Goal: Navigation & Orientation: Find specific page/section

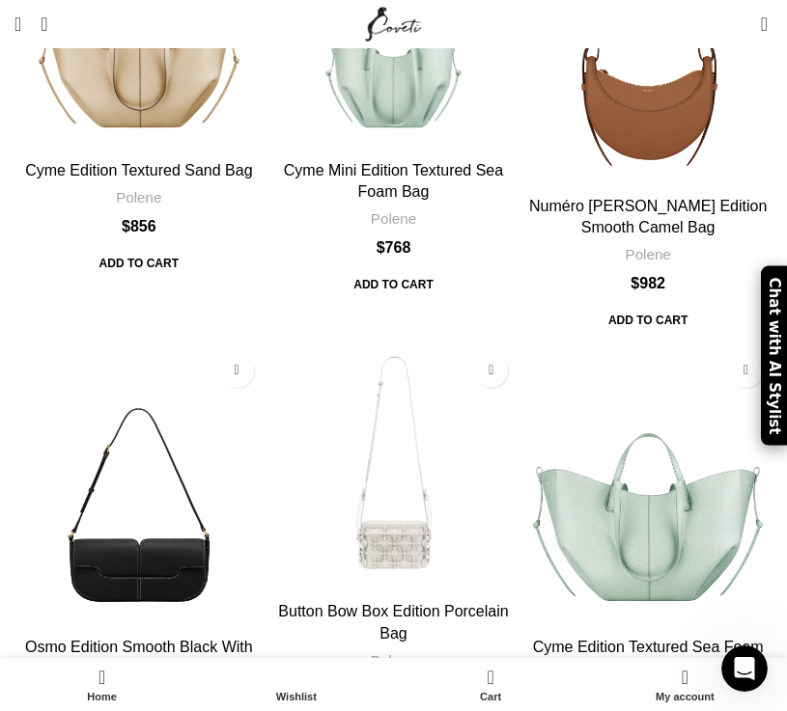
scroll to position [6181, 0]
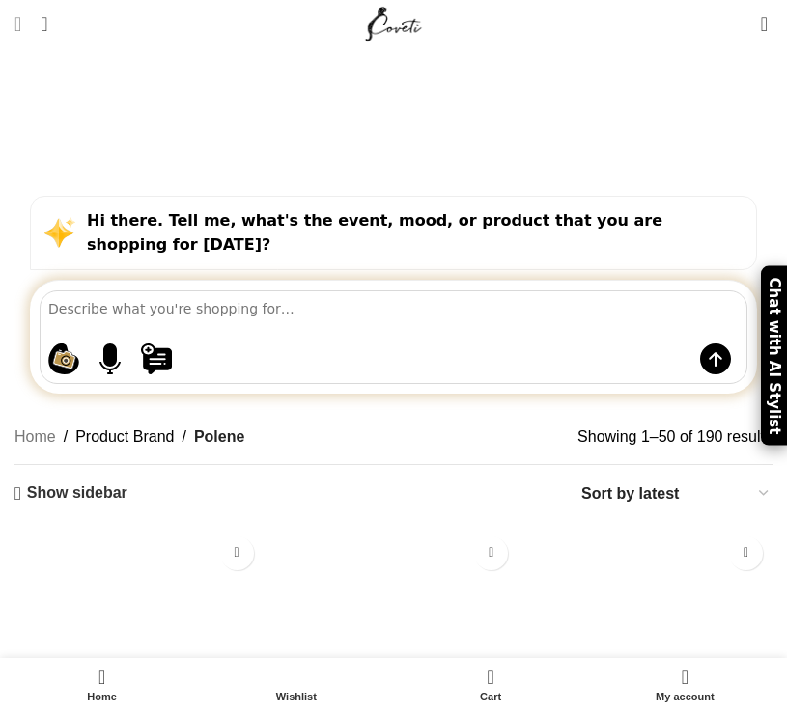
click at [21, 24] on span "Open mobile menu" at bounding box center [17, 23] width 7 height 19
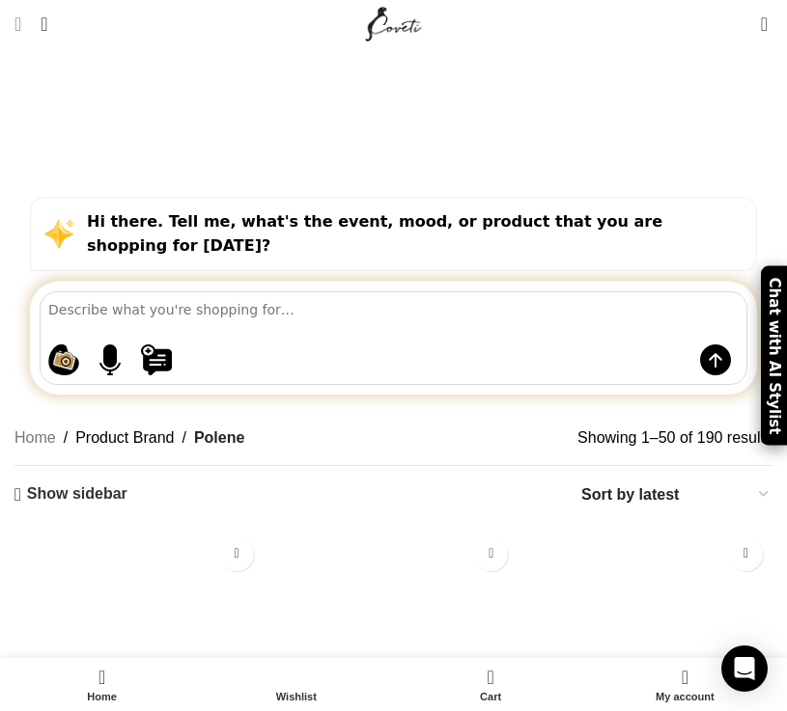
click at [21, 20] on span "Open mobile menu" at bounding box center [17, 23] width 7 height 19
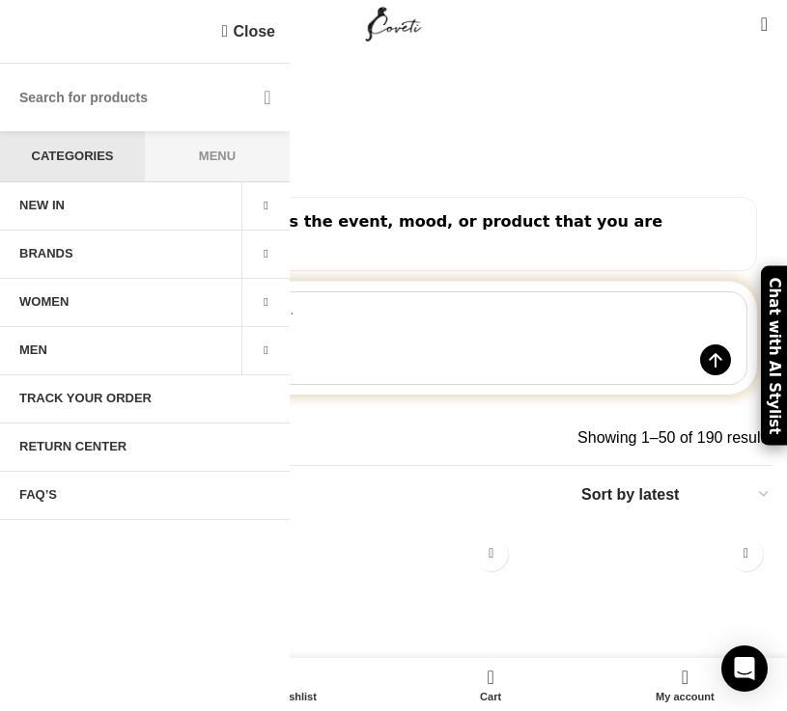
click at [259, 246] on span at bounding box center [265, 255] width 48 height 48
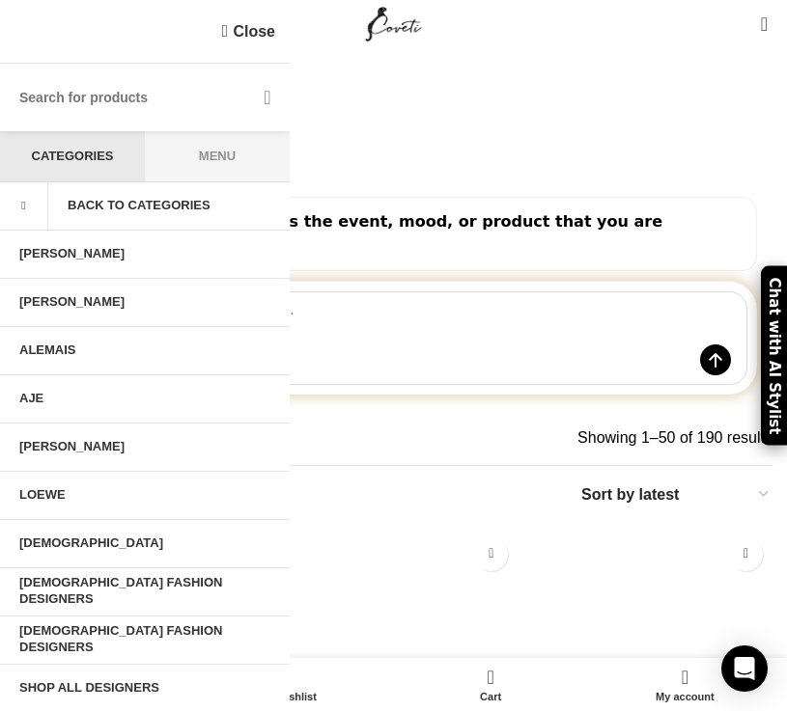
click at [23, 194] on span at bounding box center [24, 206] width 48 height 48
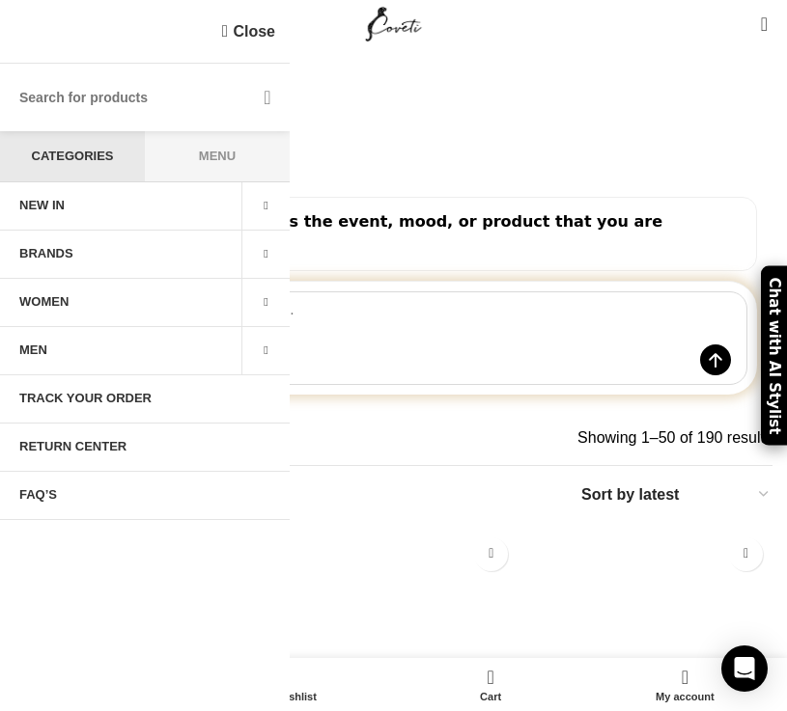
click at [266, 297] on span at bounding box center [265, 303] width 48 height 48
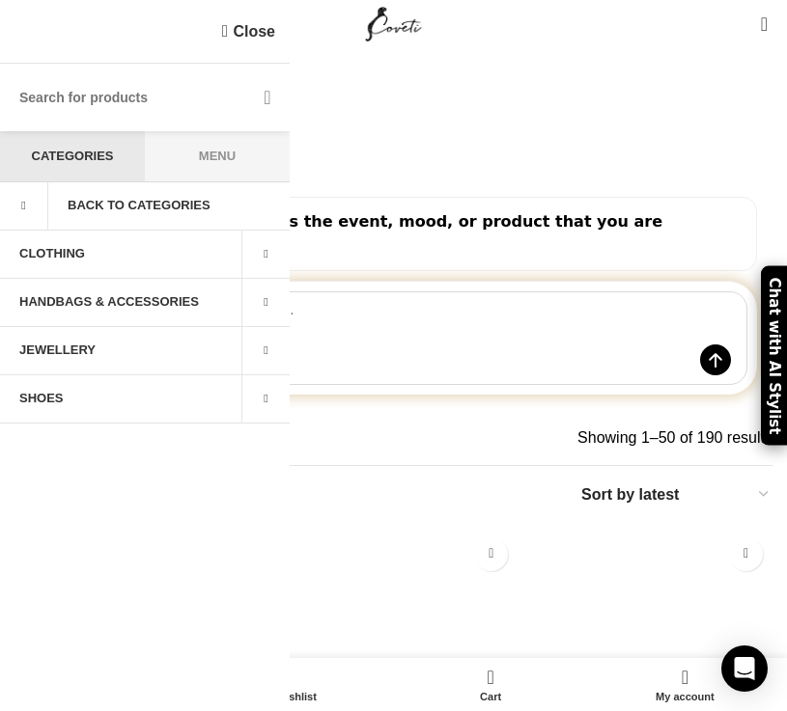
click at [263, 303] on span at bounding box center [265, 303] width 48 height 48
click at [255, 260] on span at bounding box center [265, 255] width 48 height 48
click at [70, 347] on link "SHOULDER BAGS" at bounding box center [145, 351] width 290 height 48
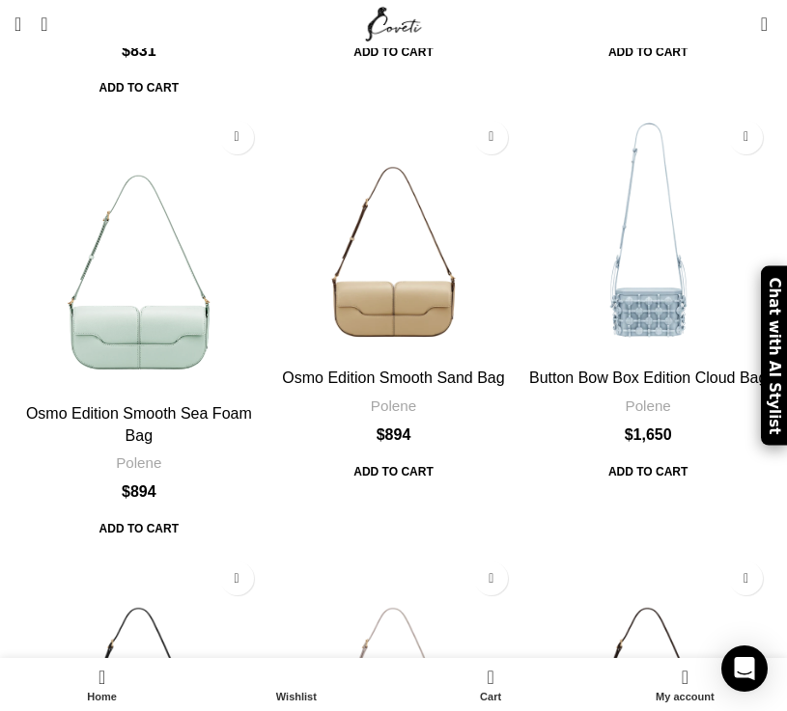
scroll to position [6909, 0]
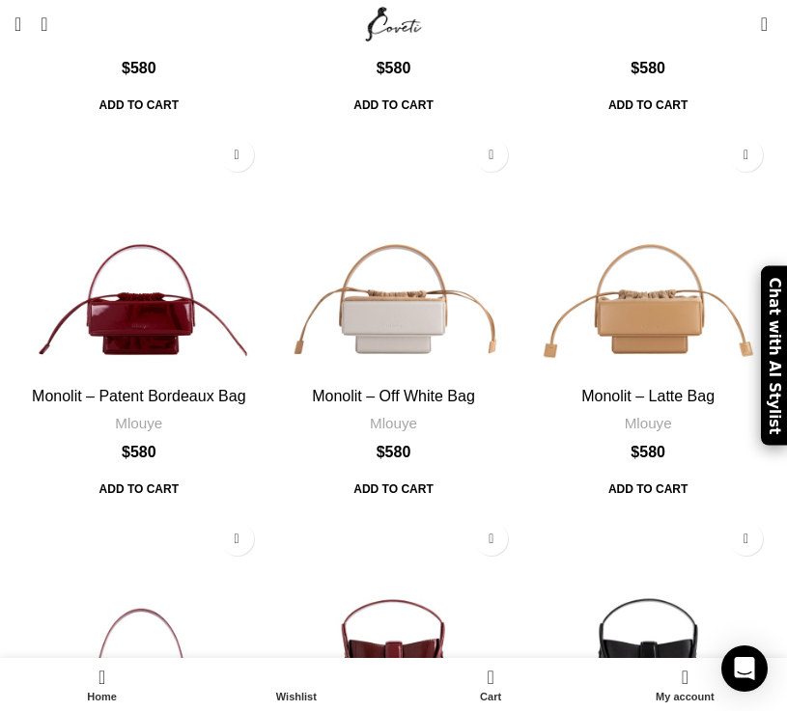
scroll to position [5909, 0]
